Goal: Transaction & Acquisition: Purchase product/service

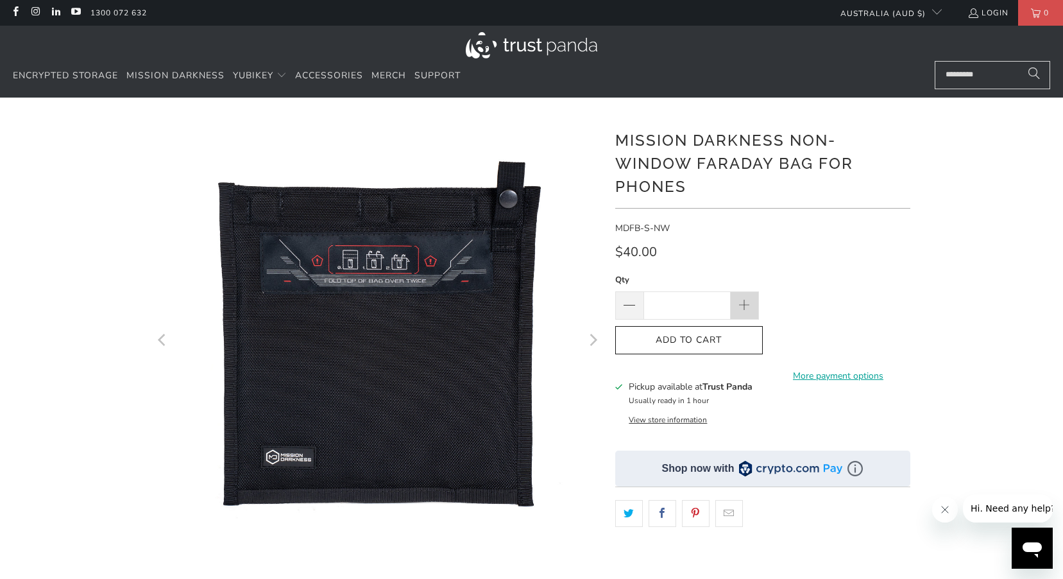
click at [744, 300] on span at bounding box center [744, 306] width 14 height 14
type input "*"
click at [713, 336] on span "Add to Cart" at bounding box center [689, 340] width 121 height 11
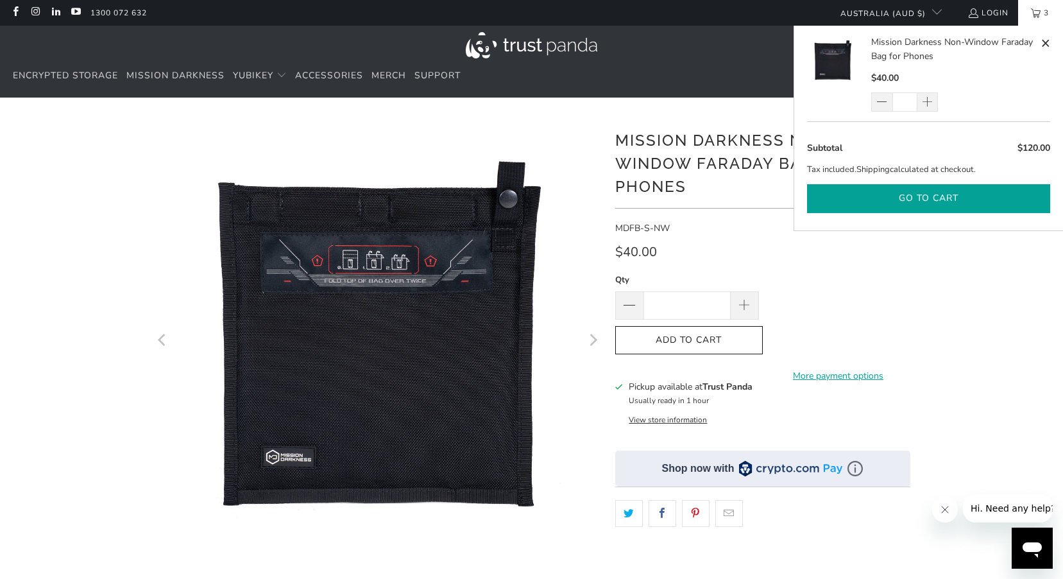
click at [895, 205] on button "Go to cart" at bounding box center [928, 198] width 243 height 29
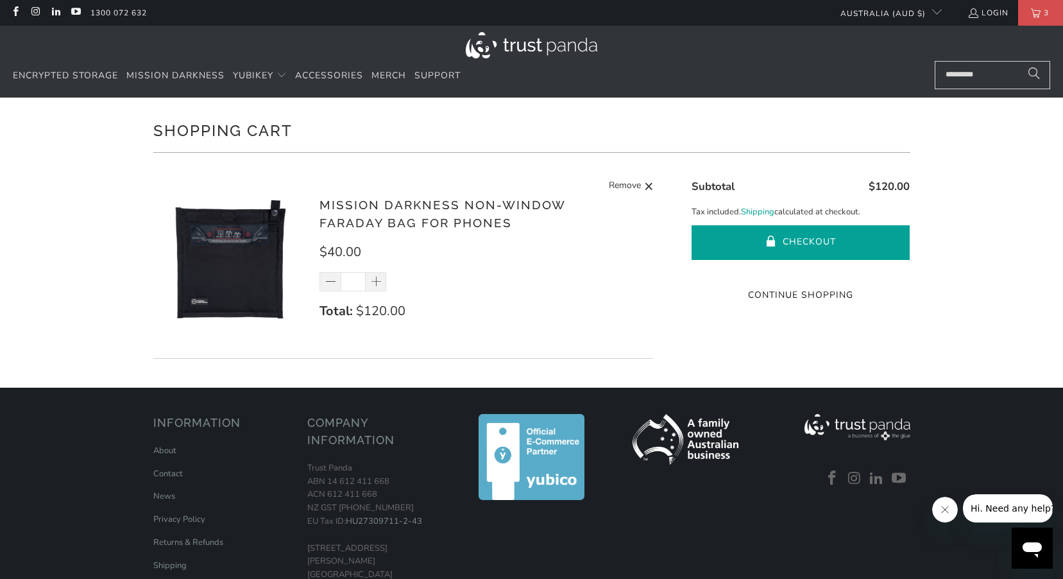
click at [770, 242] on span "submit" at bounding box center [771, 242] width 11 height 13
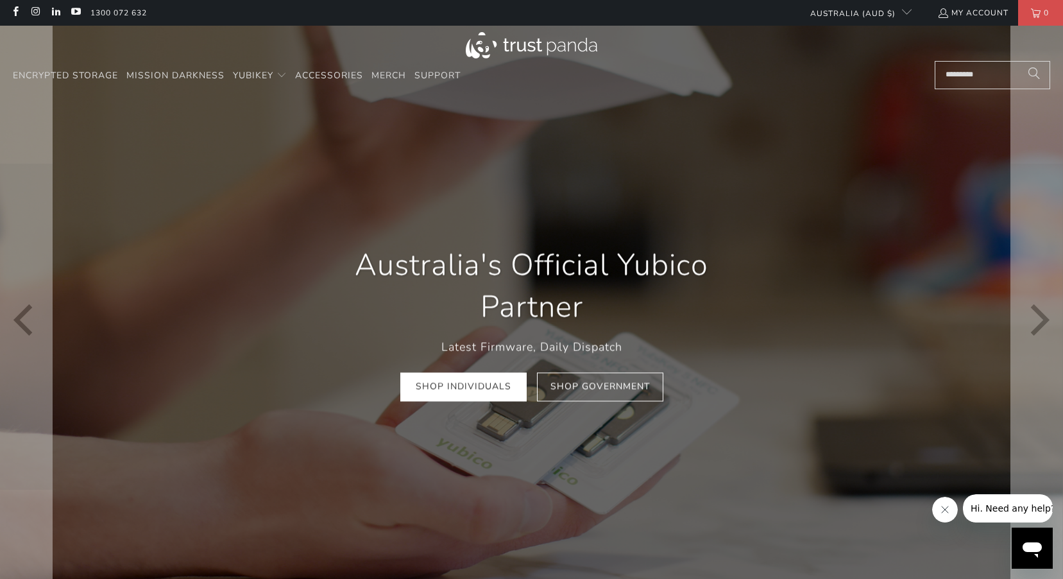
scroll to position [0, 207]
